Goal: Find specific page/section: Find specific page/section

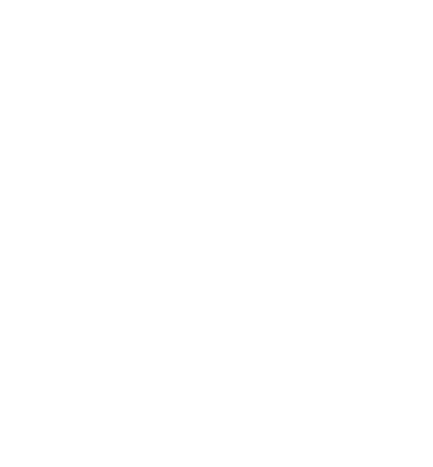
select select "Song"
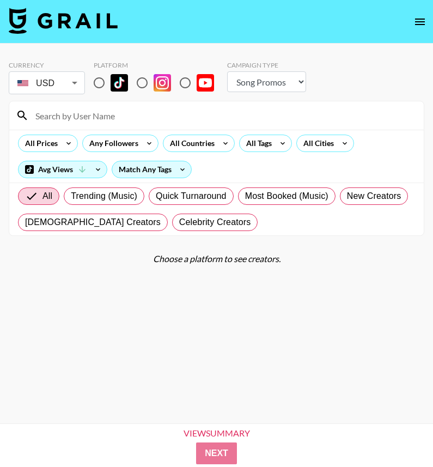
click at [96, 121] on input at bounding box center [223, 115] width 388 height 17
type input "aimeejaihall"
click at [105, 78] on input "radio" at bounding box center [99, 82] width 23 height 23
radio input "true"
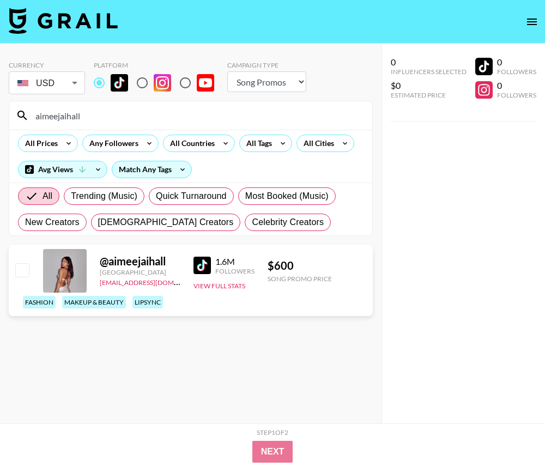
click at [202, 256] on div "1.6M Followers" at bounding box center [223, 265] width 61 height 19
click at [205, 263] on img at bounding box center [201, 265] width 17 height 17
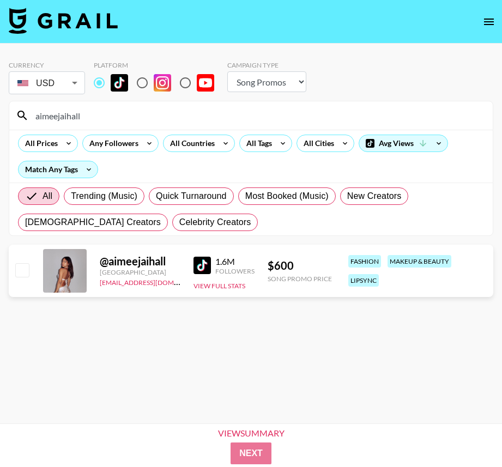
click at [176, 119] on input "aimeejaihall" at bounding box center [257, 115] width 457 height 17
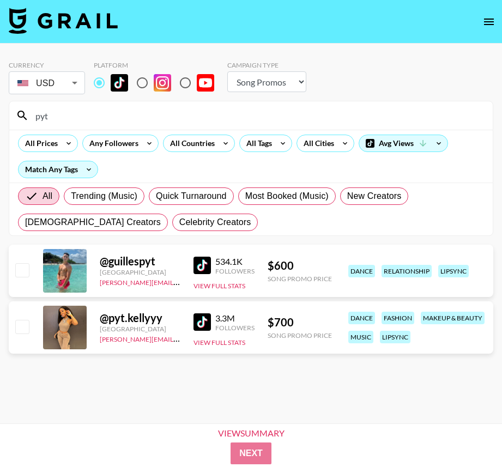
type input "pyt"
